Goal: Transaction & Acquisition: Purchase product/service

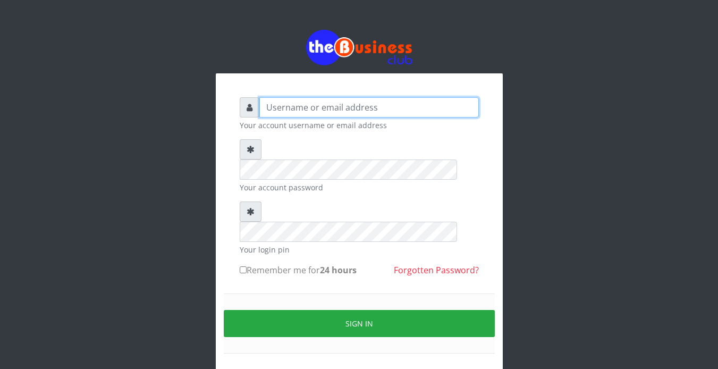
type input "Revgaly"
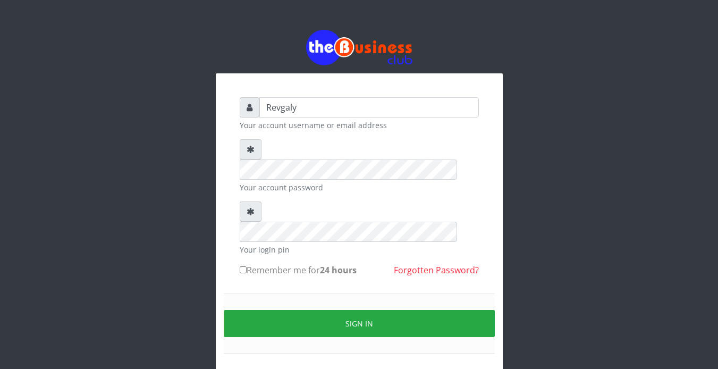
click at [536, 30] on div "Revgaly Your account username or email address Your account password Your login…" at bounding box center [359, 213] width 606 height 427
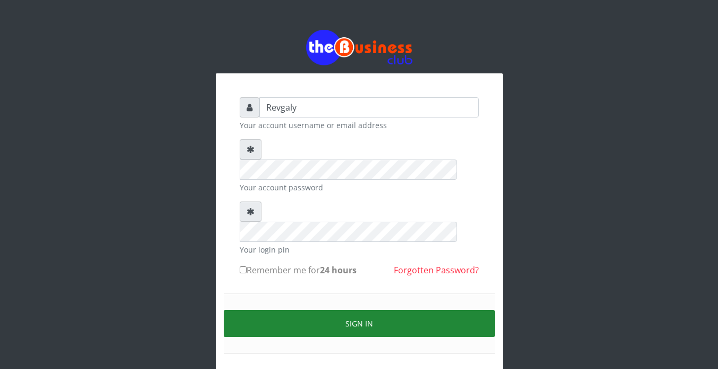
click at [351, 310] on button "Sign in" at bounding box center [359, 323] width 271 height 27
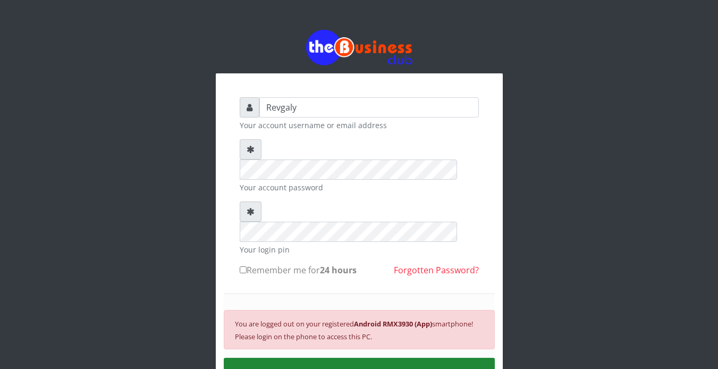
click at [341, 358] on button "SIGN IN" at bounding box center [359, 371] width 271 height 27
click at [339, 358] on button "SIGN IN" at bounding box center [359, 371] width 271 height 27
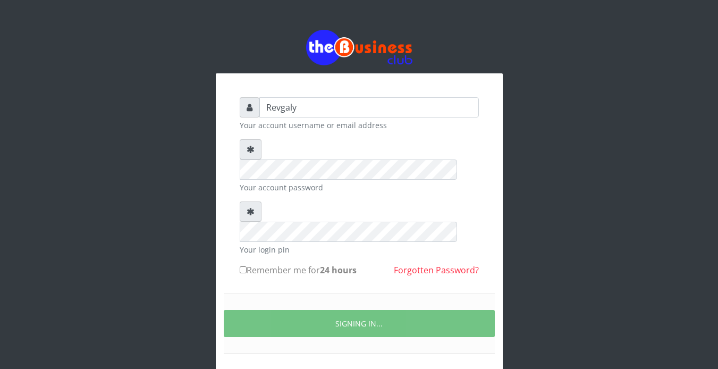
click at [411, 293] on div "SIGNING IN..." at bounding box center [359, 323] width 271 height 60
drag, startPoint x: 691, startPoint y: 103, endPoint x: 252, endPoint y: 46, distance: 442.9
click at [252, 46] on div "Revgaly Your account username or email address Your account password Your login…" at bounding box center [359, 213] width 718 height 427
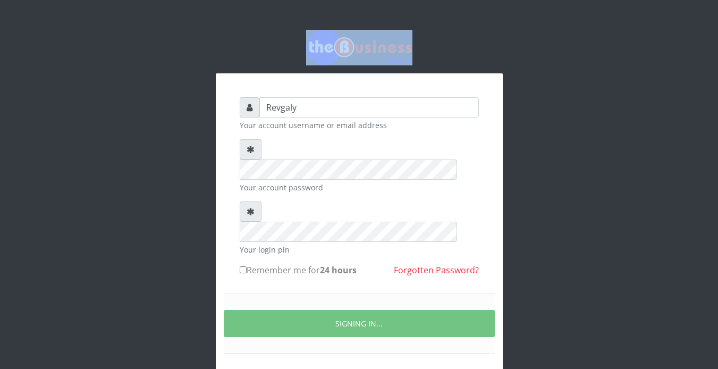
click at [348, 95] on div "Revgaly Your account username or email address Your account password Your login…" at bounding box center [359, 238] width 255 height 298
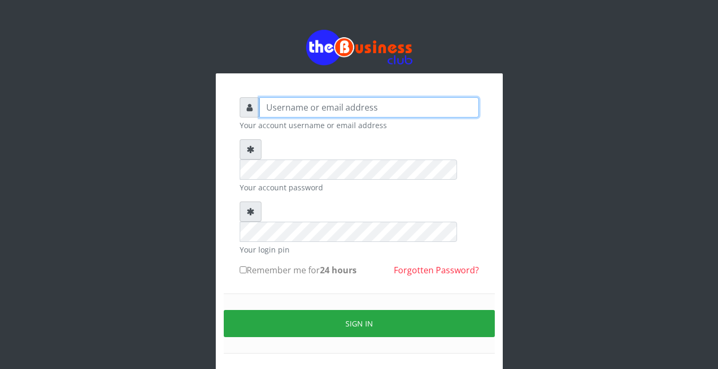
type input "Revgaly"
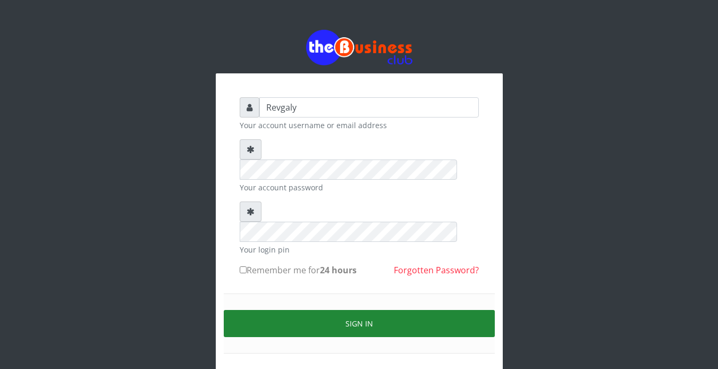
click at [266, 310] on button "Sign in" at bounding box center [359, 323] width 271 height 27
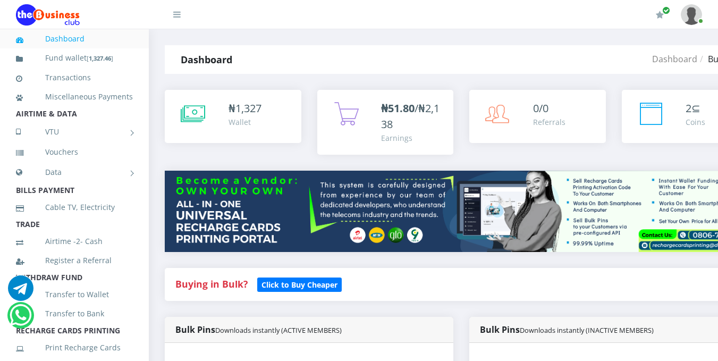
scroll to position [316, 0]
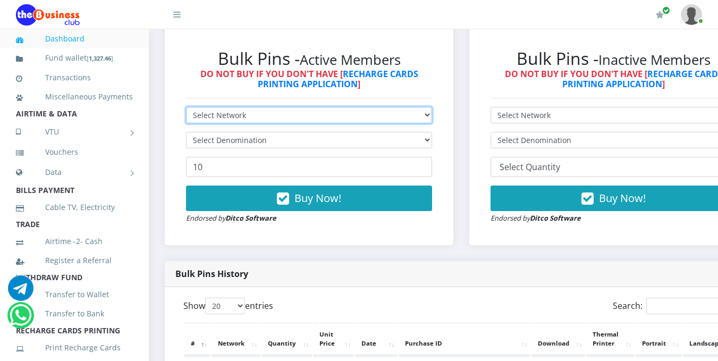
click at [432, 113] on select "Select Network MTN Globacom 9Mobile Airtel" at bounding box center [309, 115] width 246 height 16
select select "MTN"
click at [186, 108] on select "Select Network MTN Globacom 9Mobile Airtel" at bounding box center [309, 115] width 246 height 16
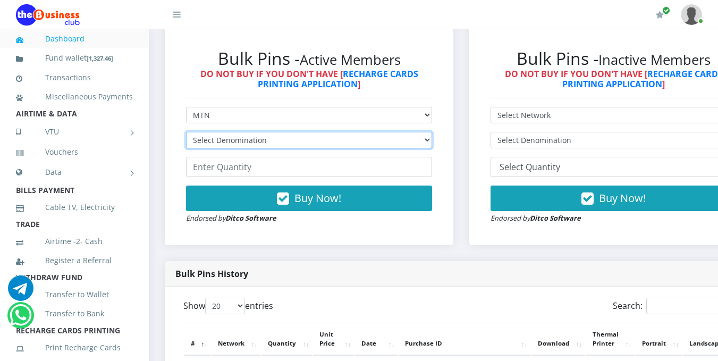
click at [432, 140] on select "Select Denomination MTN NGN100 - ₦96.99 MTN NGN200 - ₦193.98 MTN NGN400 - ₦387.…" at bounding box center [309, 140] width 246 height 16
select select "96.99-100"
click at [186, 133] on select "Select Denomination MTN NGN100 - ₦96.99 MTN NGN200 - ₦193.98 MTN NGN400 - ₦387.…" at bounding box center [309, 140] width 246 height 16
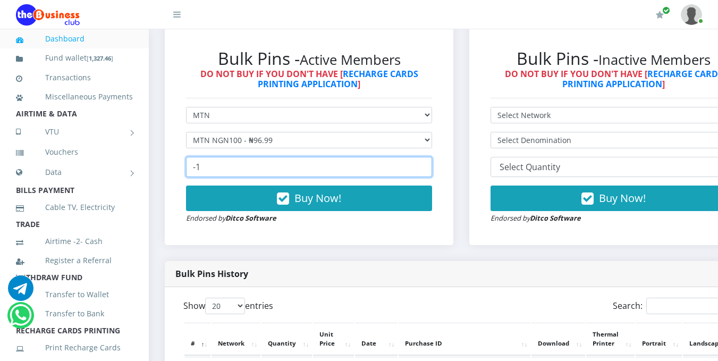
type input "-1"
click at [430, 171] on input "-1" at bounding box center [309, 167] width 246 height 20
type input "140"
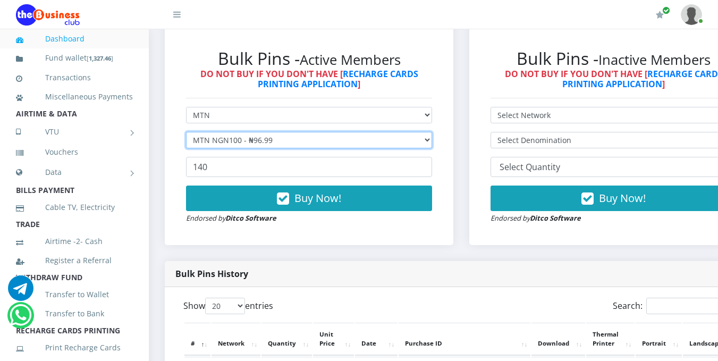
click at [432, 140] on select "Select Denomination MTN NGN100 - ₦96.99 MTN NGN200 - ₦193.98 MTN NGN400 - ₦387.…" at bounding box center [309, 140] width 246 height 16
click at [186, 133] on select "Select Denomination MTN NGN100 - ₦96.99 MTN NGN200 - ₦193.98 MTN NGN400 - ₦387.…" at bounding box center [309, 140] width 246 height 16
click at [432, 141] on select "Select Denomination MTN NGN100 - ₦96.99 MTN NGN200 - ₦193.98 MTN NGN400 - ₦387.…" at bounding box center [309, 140] width 246 height 16
click at [186, 133] on select "Select Denomination MTN NGN100 - ₦96.99 MTN NGN200 - ₦193.98 MTN NGN400 - ₦387.…" at bounding box center [309, 140] width 246 height 16
click at [421, 143] on select "Select Denomination MTN NGN100 - ₦96.99 MTN NGN200 - ₦193.98 MTN NGN400 - ₦387.…" at bounding box center [309, 140] width 246 height 16
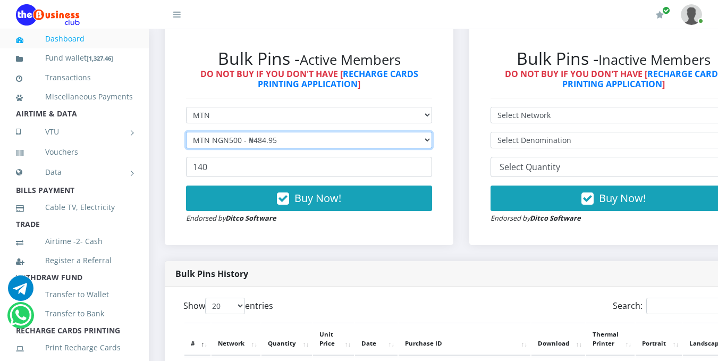
select select "969.9-1000"
click at [186, 133] on select "Select Denomination MTN NGN100 - ₦96.99 MTN NGN200 - ₦193.98 MTN NGN400 - ₦387.…" at bounding box center [309, 140] width 246 height 16
